Goal: Task Accomplishment & Management: Use online tool/utility

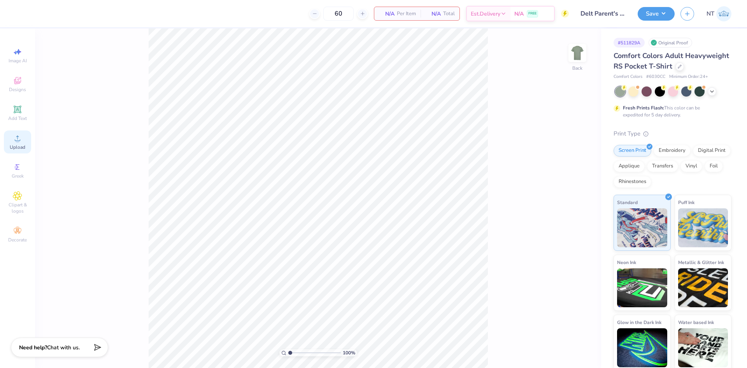
click at [15, 141] on icon at bounding box center [17, 137] width 5 height 5
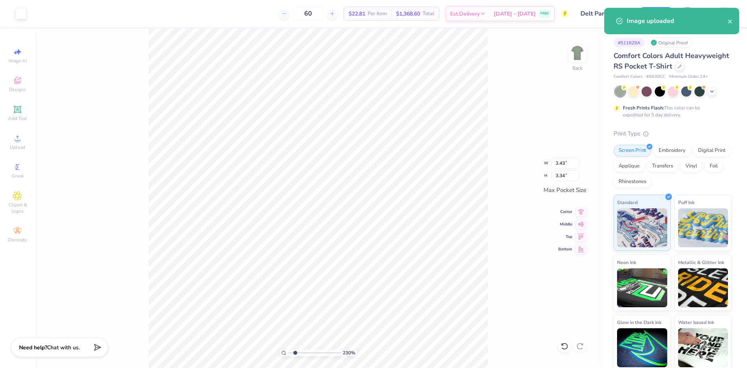
type input "1.6491337272538"
click at [552, 164] on input "3.43" at bounding box center [566, 163] width 28 height 11
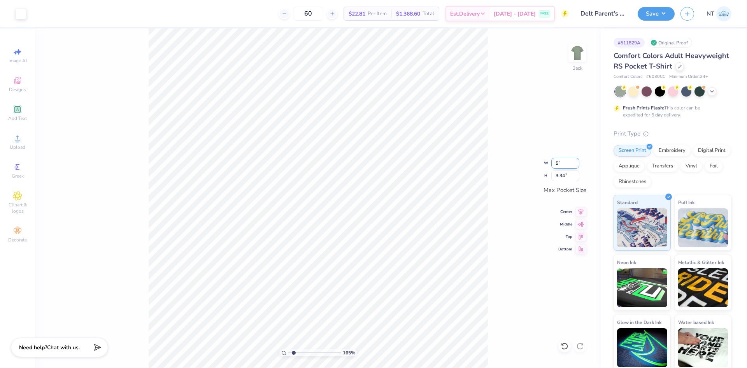
type input "5"
type input "1.6491337272538"
type input "3.50"
type input "3.41"
click at [492, 208] on div "165 % Back W 3.50 3.50 " H 3.41 3.41 " Max Pocket Size Center Middle Top Bottom" at bounding box center [318, 197] width 566 height 339
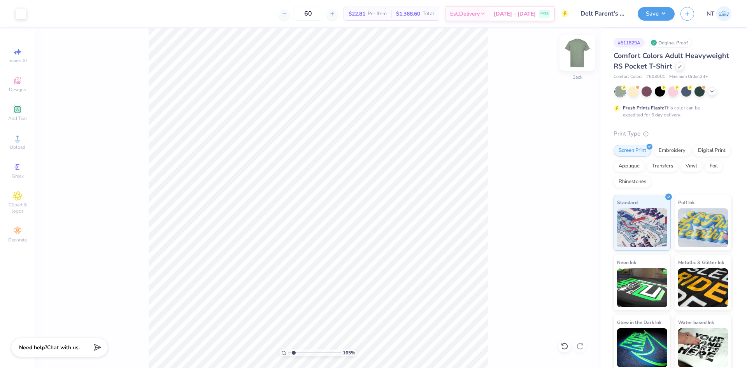
click at [584, 49] on img at bounding box center [577, 52] width 31 height 31
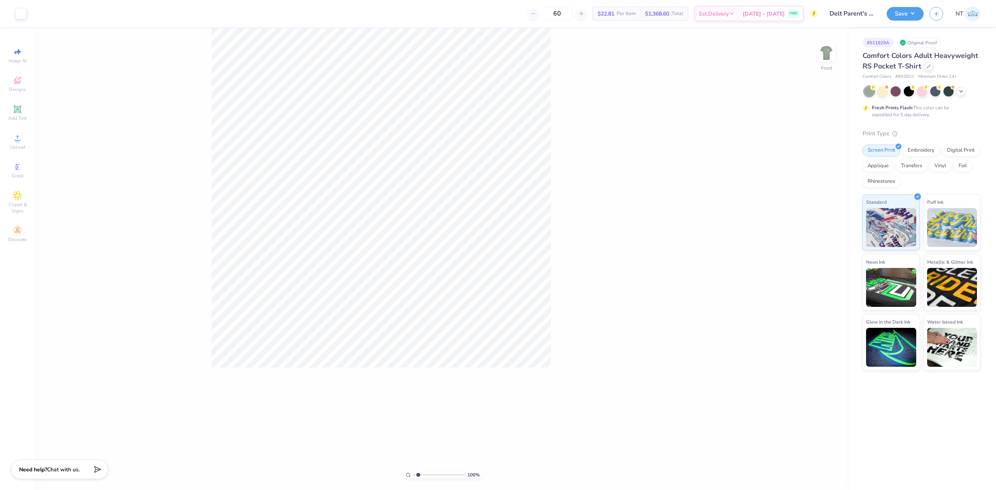
type input "1"
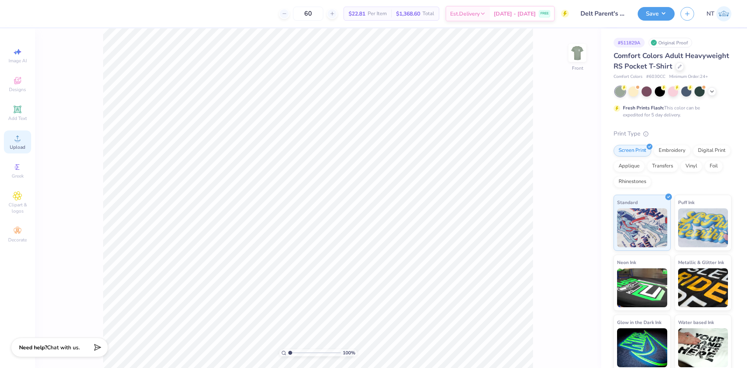
click at [11, 139] on div "Upload" at bounding box center [17, 141] width 27 height 23
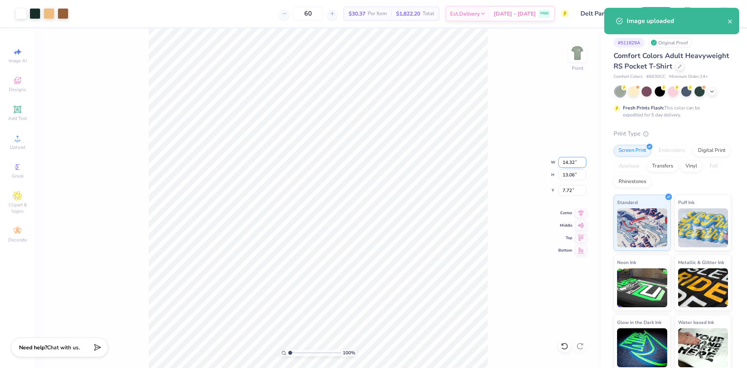
click at [565, 166] on input "14.32" at bounding box center [573, 162] width 28 height 11
type input "12.00"
type input "10.95"
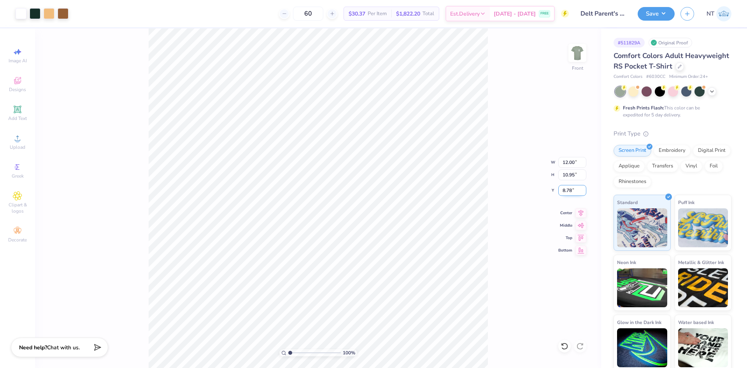
click at [575, 185] on input "8.78" at bounding box center [573, 190] width 28 height 11
click at [570, 189] on input "8.78" at bounding box center [573, 190] width 28 height 11
type input "3.00"
type input "1"
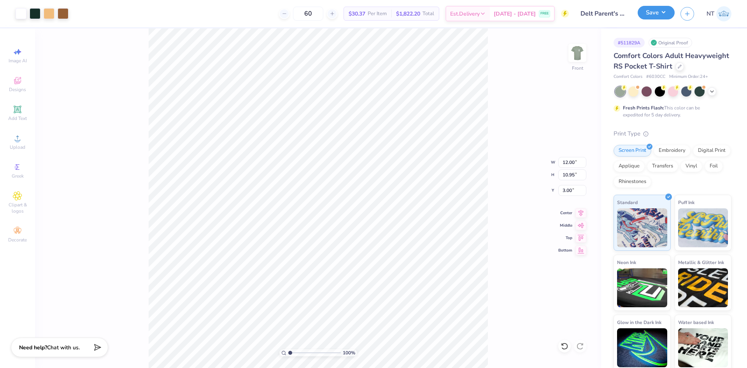
click at [669, 9] on button "Save" at bounding box center [656, 13] width 37 height 14
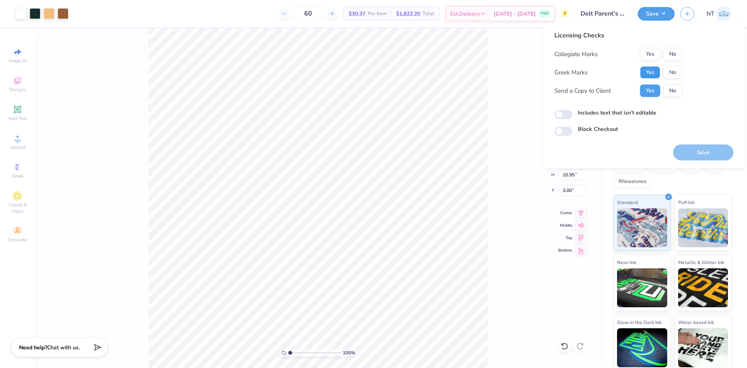
click at [654, 71] on button "Yes" at bounding box center [650, 72] width 20 height 12
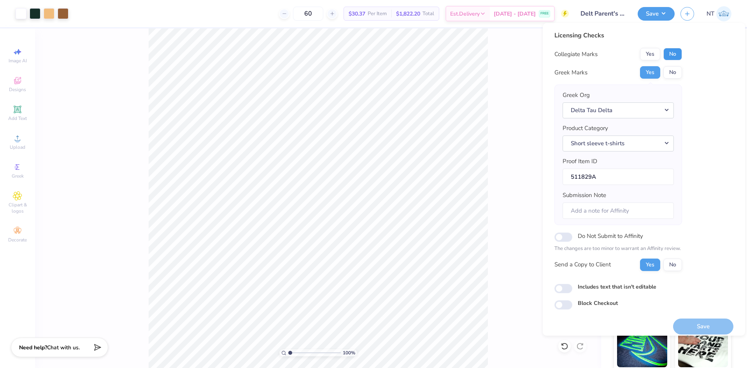
click at [676, 51] on button "No" at bounding box center [673, 54] width 19 height 12
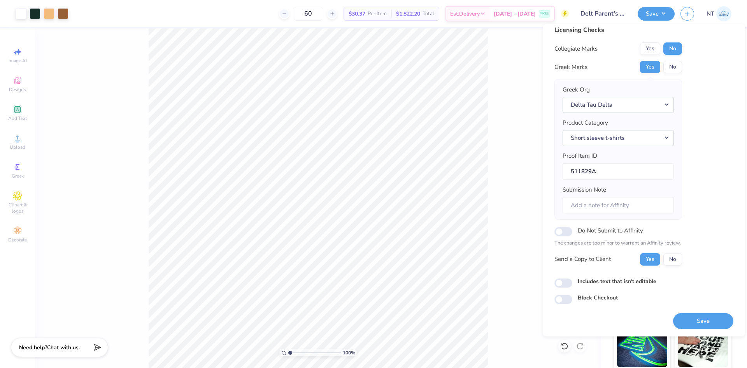
click at [574, 280] on div "Includes text that isn't editable" at bounding box center [644, 281] width 179 height 9
drag, startPoint x: 561, startPoint y: 286, endPoint x: 629, endPoint y: 306, distance: 71.7
click at [561, 286] on input "Includes text that isn't editable" at bounding box center [564, 282] width 18 height 9
checkbox input "true"
click at [687, 317] on button "Save" at bounding box center [703, 321] width 60 height 16
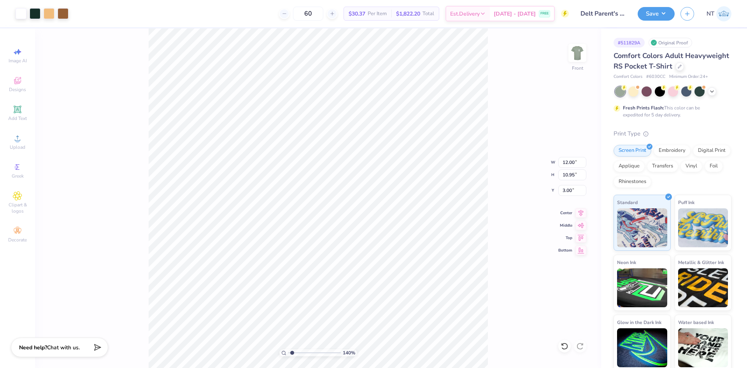
click at [499, 174] on div "140 % Front W 12.00 12.00 " H 10.95 10.95 " Y 3.00 3.00 " Center Middle Top Bot…" at bounding box center [318, 197] width 566 height 339
click at [582, 40] on div "140 % Front" at bounding box center [318, 197] width 566 height 339
click at [582, 51] on img at bounding box center [577, 52] width 31 height 31
type input "1.39584517333908"
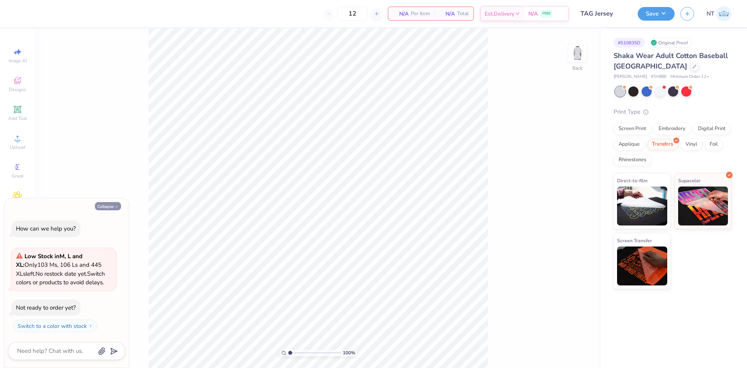
click at [114, 206] on icon "button" at bounding box center [116, 206] width 5 height 5
type textarea "x"
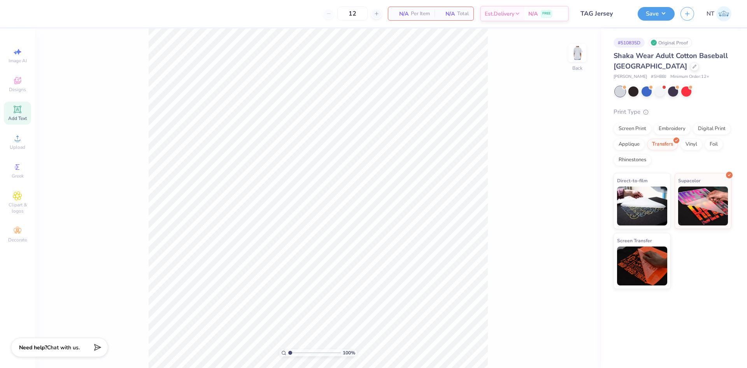
click at [21, 112] on icon at bounding box center [17, 108] width 7 height 7
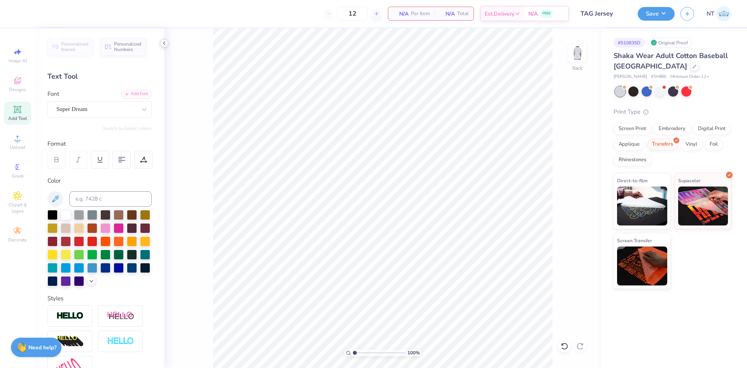
click at [165, 42] on icon at bounding box center [164, 43] width 6 height 6
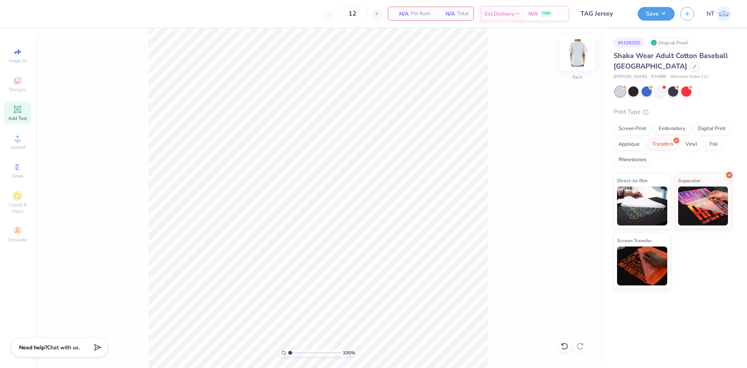
click at [581, 58] on img at bounding box center [577, 52] width 31 height 31
click at [582, 58] on img at bounding box center [577, 52] width 31 height 31
click at [582, 60] on img at bounding box center [577, 52] width 31 height 31
click at [572, 61] on img at bounding box center [577, 52] width 31 height 31
click at [585, 52] on img at bounding box center [577, 52] width 31 height 31
